Goal: Find specific page/section: Find specific page/section

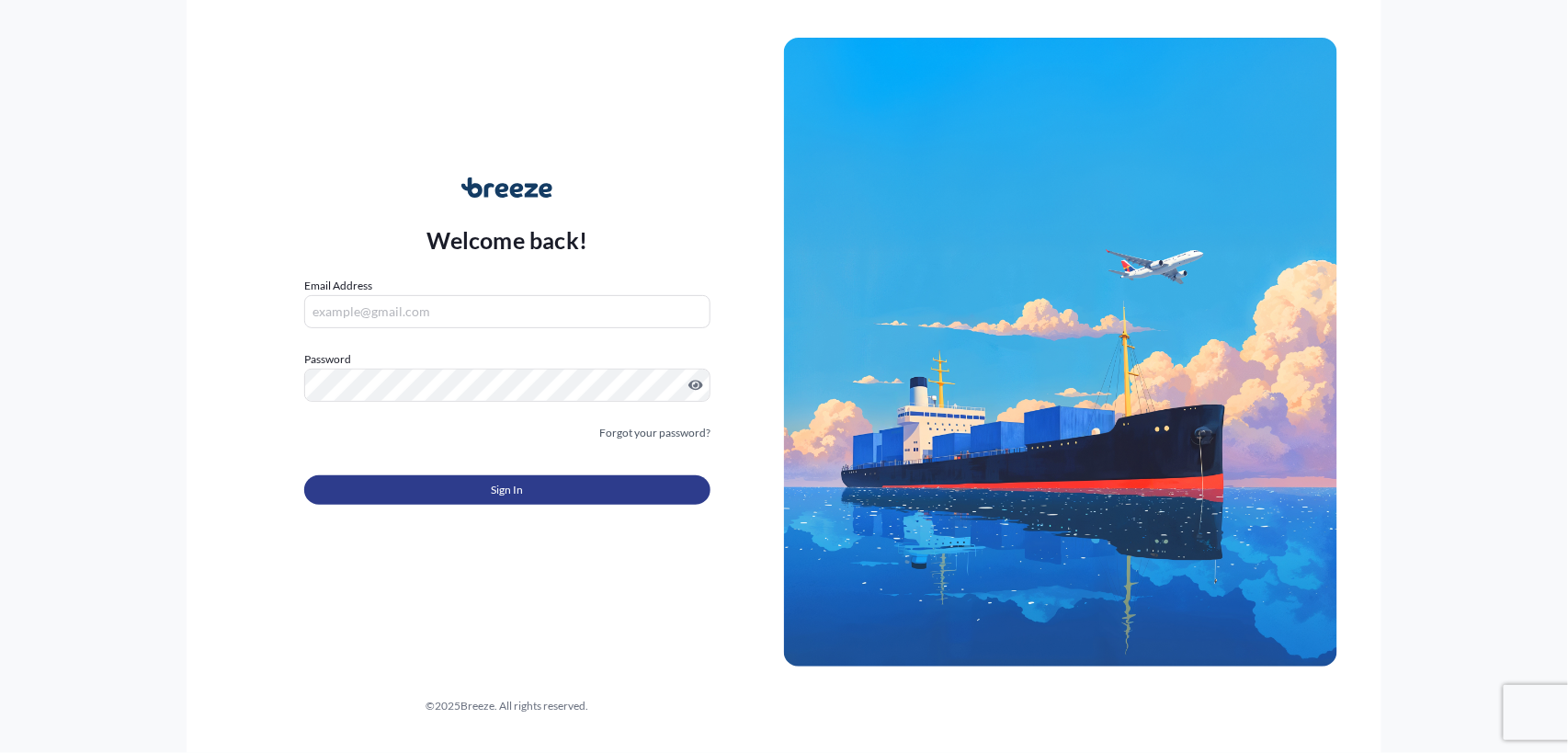
type input "[PERSON_NAME][EMAIL_ADDRESS][DOMAIN_NAME]"
click at [501, 493] on span "Sign In" at bounding box center [507, 489] width 32 height 19
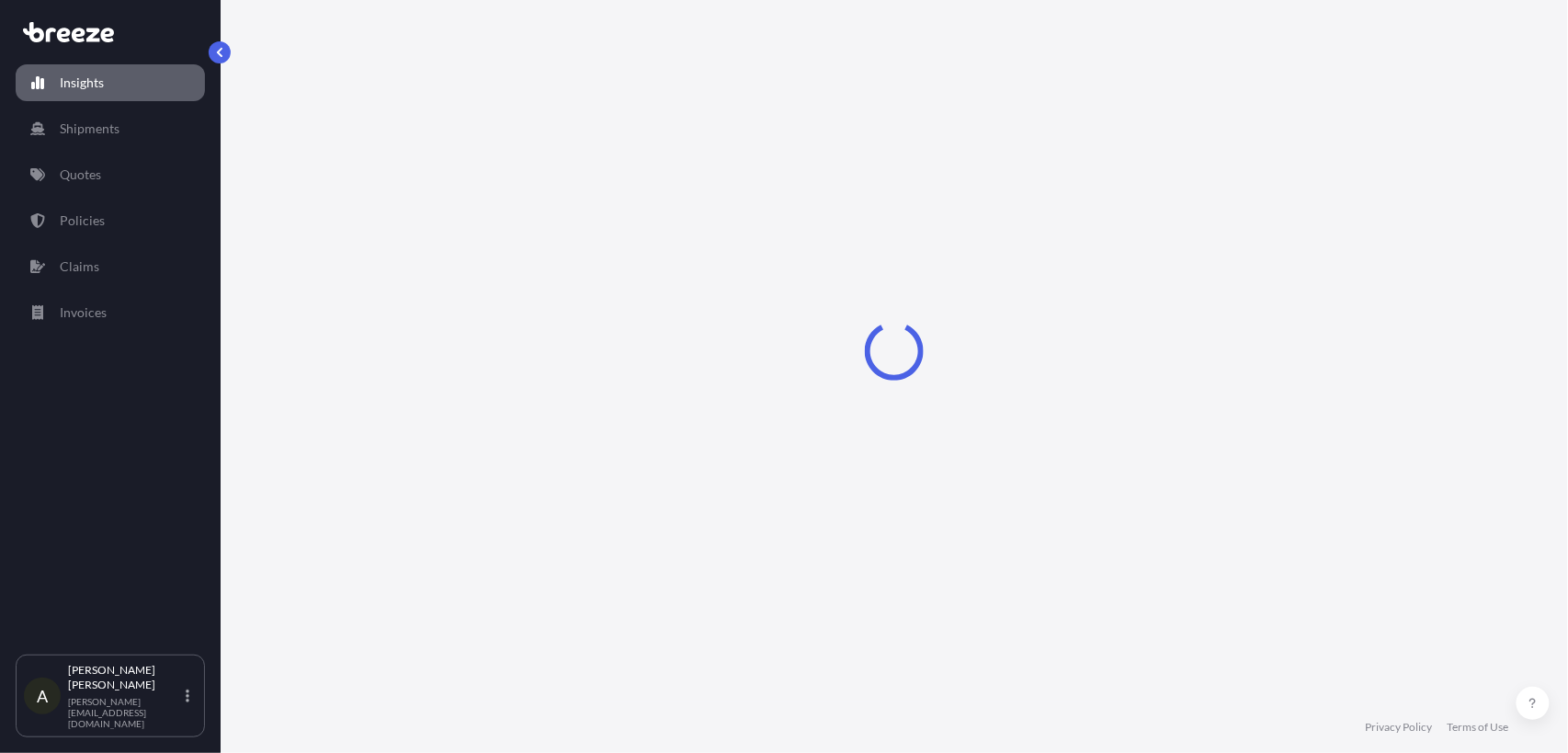
select select "2025"
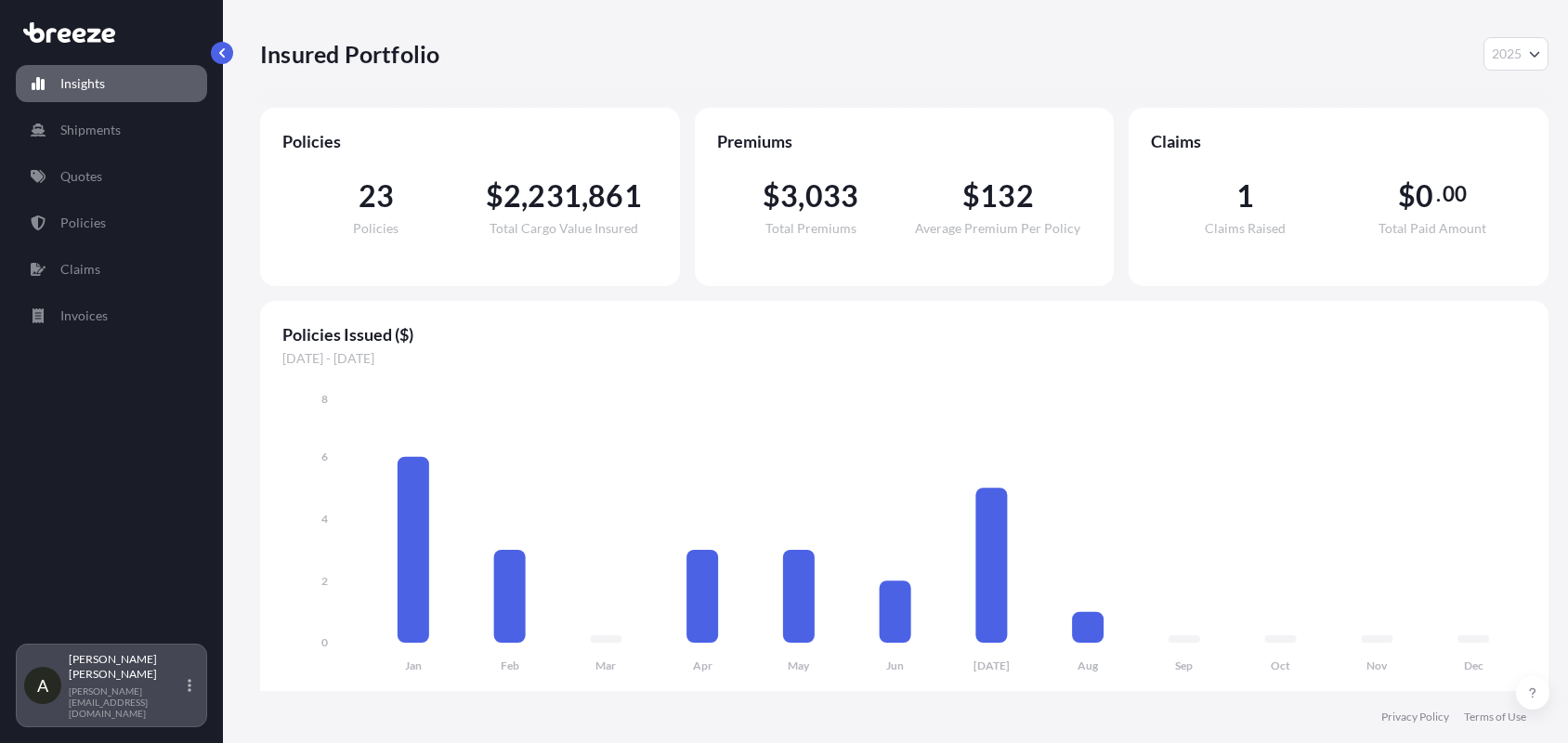
click at [171, 718] on div "A [PERSON_NAME] [PERSON_NAME][EMAIL_ADDRESS][DOMAIN_NAME]" at bounding box center [111, 686] width 175 height 67
click at [165, 609] on div "Insights Shipments Quotes Policies Claims Invoices" at bounding box center [112, 345] width 191 height 595
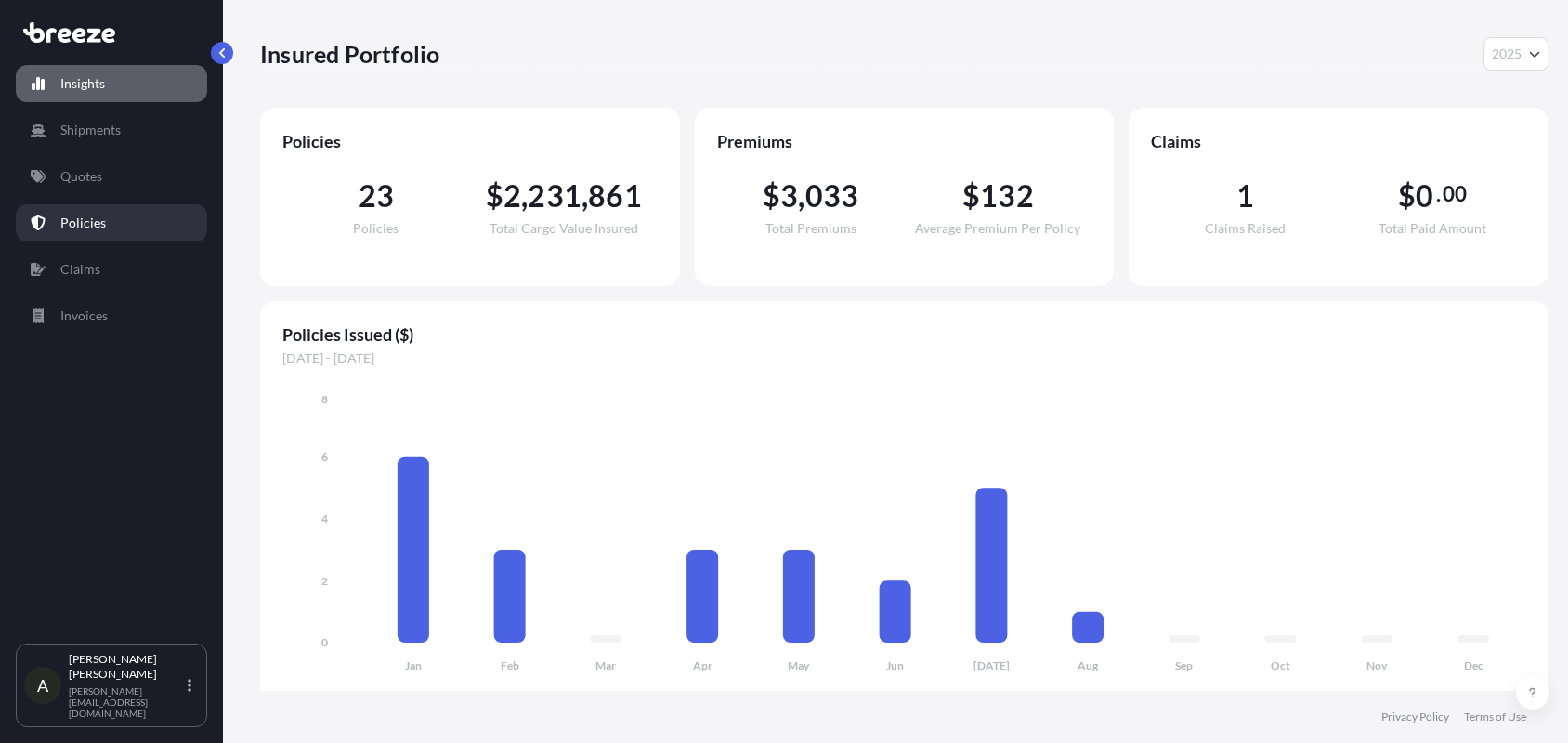
click at [94, 219] on p "Policies" at bounding box center [83, 222] width 45 height 19
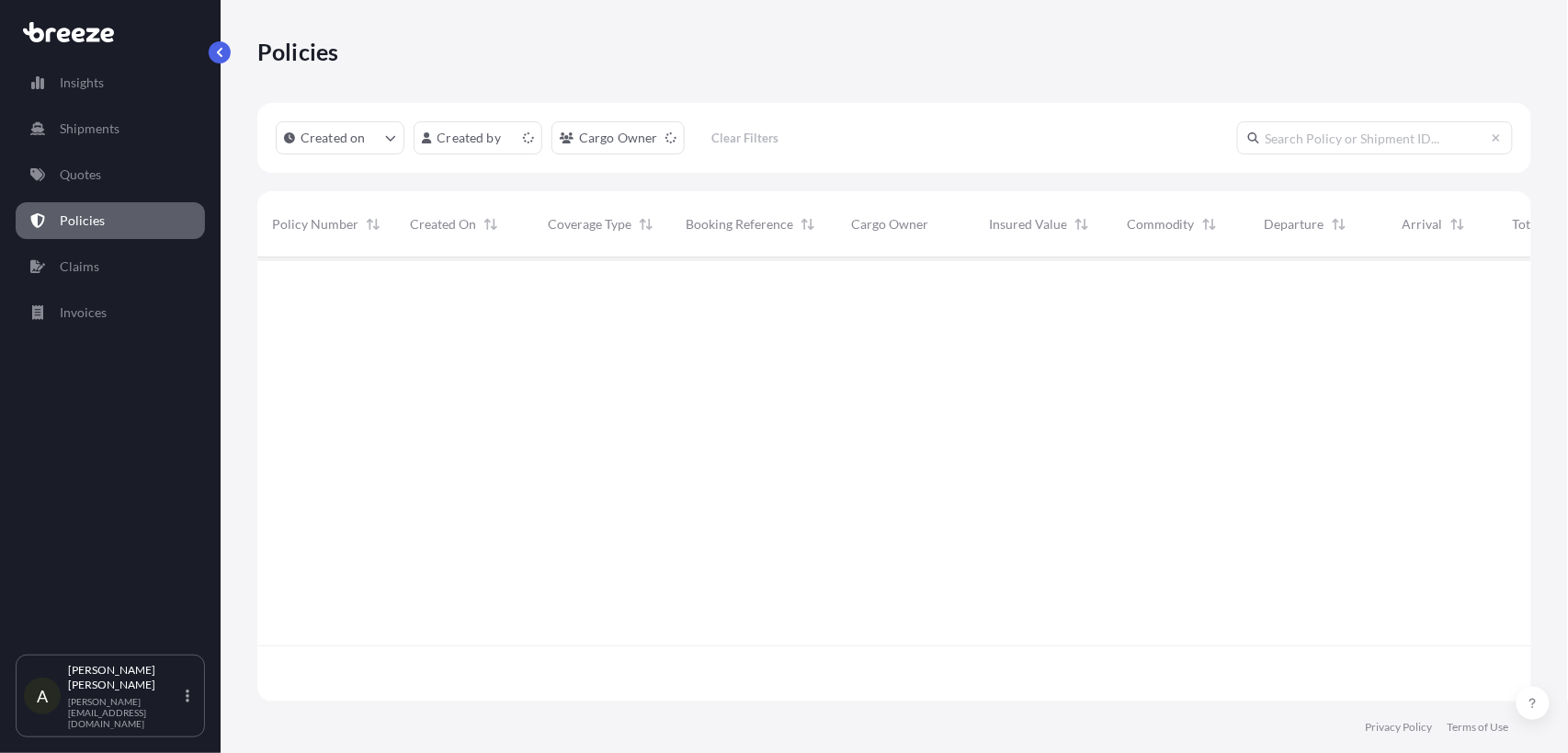
scroll to position [437, 1257]
